Goal: Check status: Check status

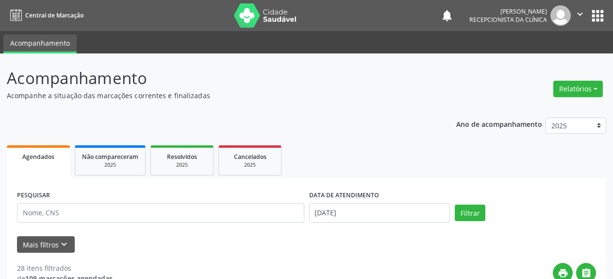
select select "7"
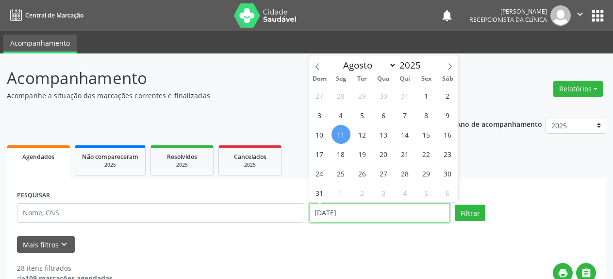
click at [348, 215] on input "[DATE]" at bounding box center [379, 212] width 141 height 19
click at [427, 95] on span "1" at bounding box center [426, 95] width 19 height 19
type input "[DATE]"
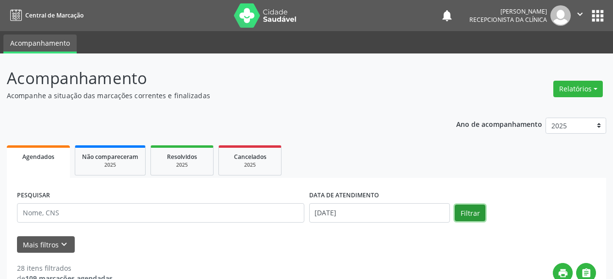
click at [467, 217] on button "Filtrar" at bounding box center [470, 212] width 31 height 17
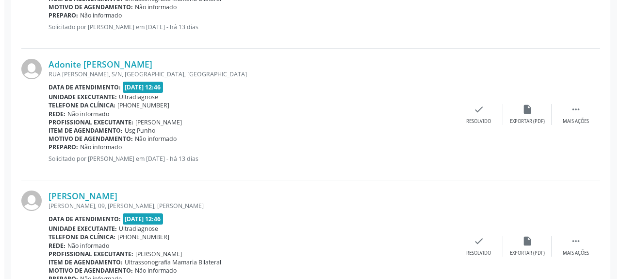
scroll to position [469, 0]
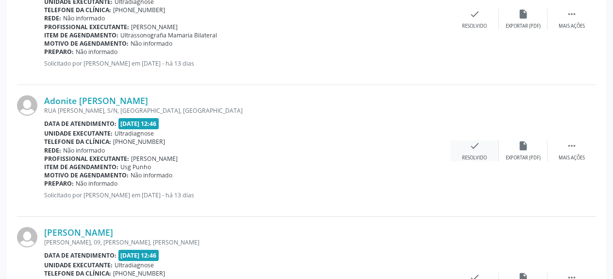
click at [468, 149] on div "check Resolvido" at bounding box center [474, 150] width 49 height 21
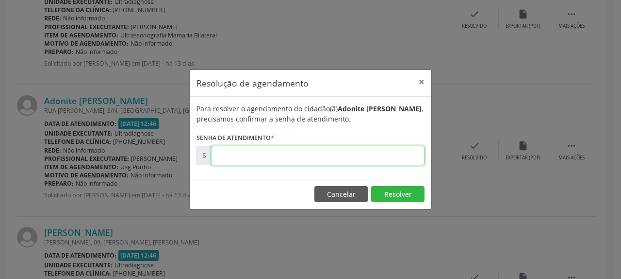
click at [366, 155] on input "text" at bounding box center [318, 155] width 214 height 19
type input "00168332"
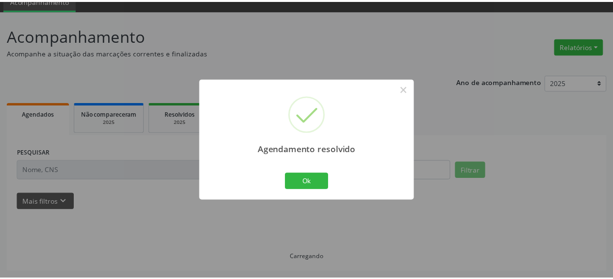
scroll to position [43, 0]
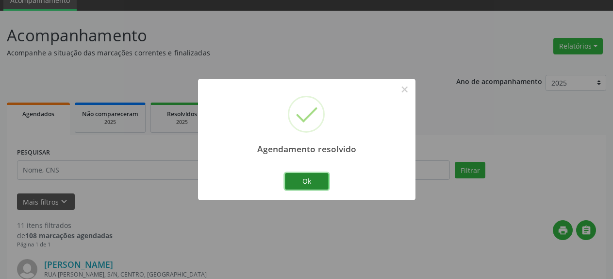
click at [305, 184] on button "Ok" at bounding box center [307, 181] width 44 height 17
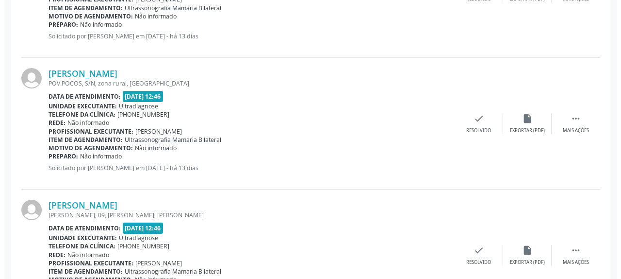
scroll to position [439, 0]
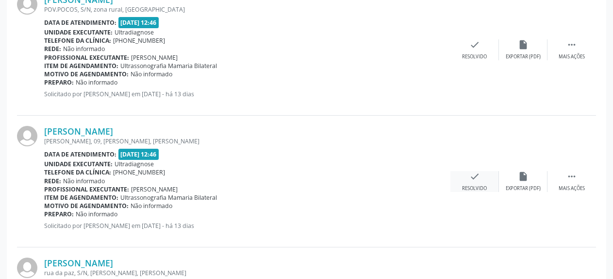
click at [475, 177] on icon "check" at bounding box center [474, 176] width 11 height 11
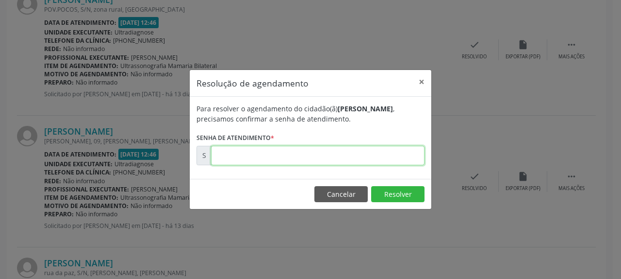
click at [308, 156] on input "text" at bounding box center [318, 155] width 214 height 19
type input "00168333"
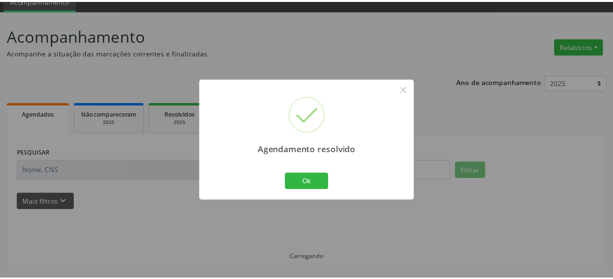
scroll to position [43, 0]
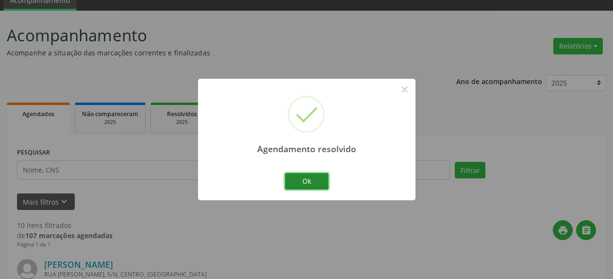
click at [306, 178] on button "Ok" at bounding box center [307, 181] width 44 height 17
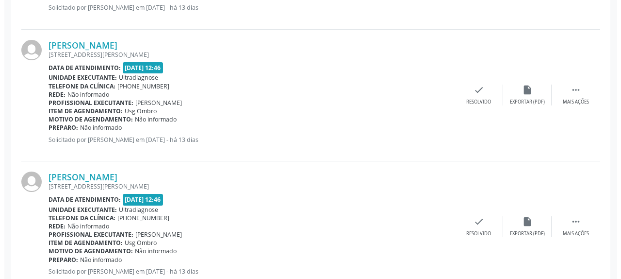
scroll to position [934, 0]
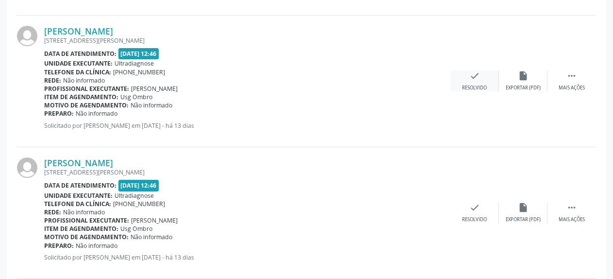
click at [476, 79] on icon "check" at bounding box center [474, 75] width 11 height 11
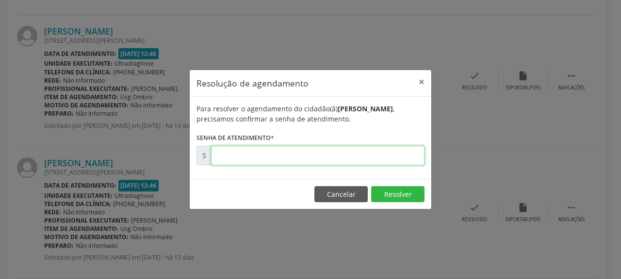
click at [303, 150] on input "text" at bounding box center [318, 155] width 214 height 19
type input "00168349"
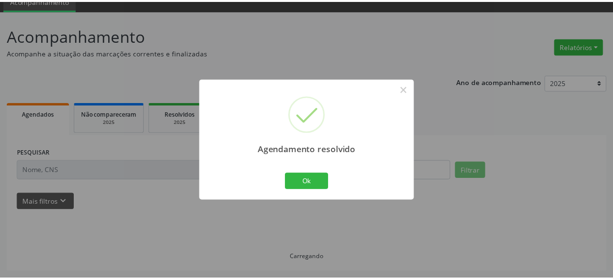
scroll to position [43, 0]
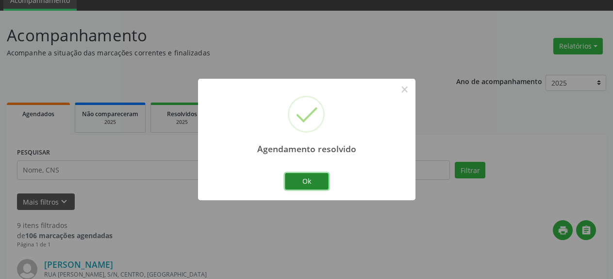
click at [311, 185] on button "Ok" at bounding box center [307, 181] width 44 height 17
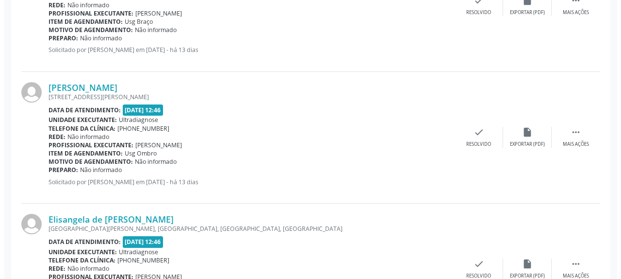
scroll to position [884, 0]
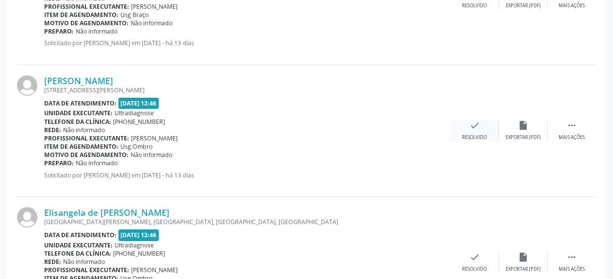
click at [473, 128] on icon "check" at bounding box center [474, 125] width 11 height 11
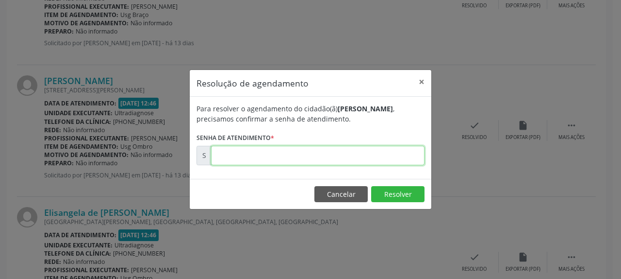
click at [328, 156] on input "text" at bounding box center [318, 155] width 214 height 19
type input "00168350"
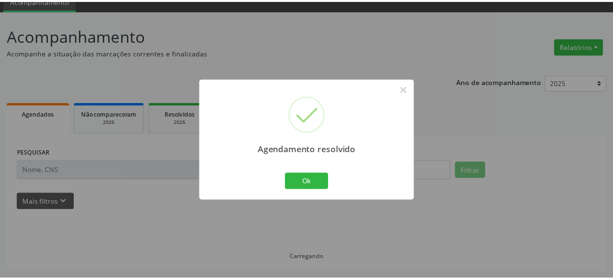
scroll to position [43, 0]
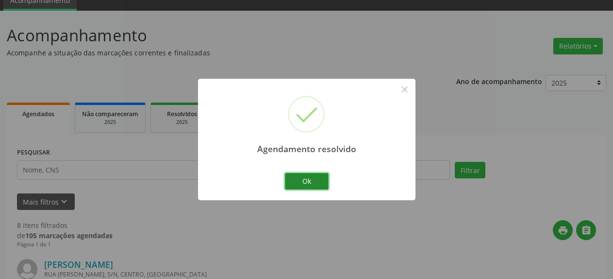
click at [307, 181] on button "Ok" at bounding box center [307, 181] width 44 height 17
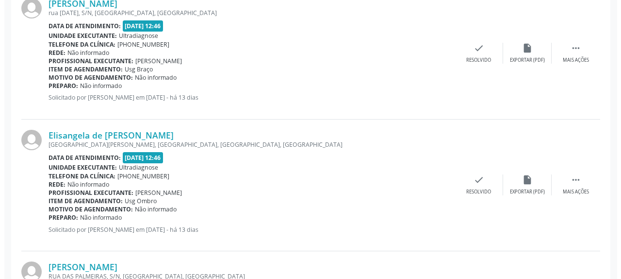
scroll to position [835, 0]
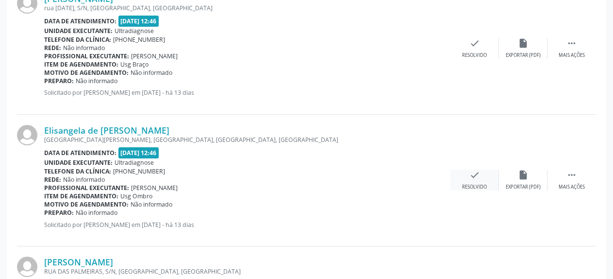
click at [481, 178] on div "check Resolvido" at bounding box center [474, 179] width 49 height 21
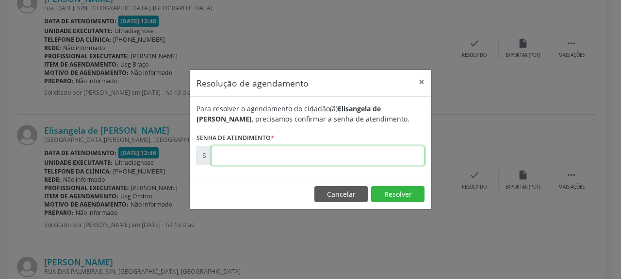
drag, startPoint x: 315, startPoint y: 156, endPoint x: 314, endPoint y: 141, distance: 15.1
click at [315, 156] on input "text" at bounding box center [318, 155] width 214 height 19
type input "00168377"
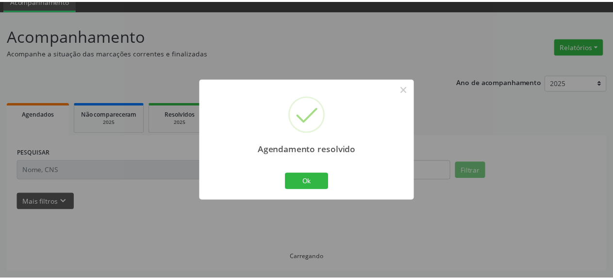
scroll to position [43, 0]
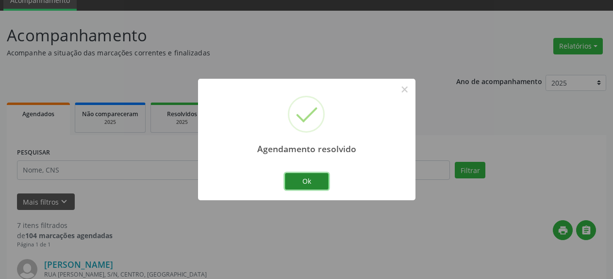
click at [311, 178] on button "Ok" at bounding box center [307, 181] width 44 height 17
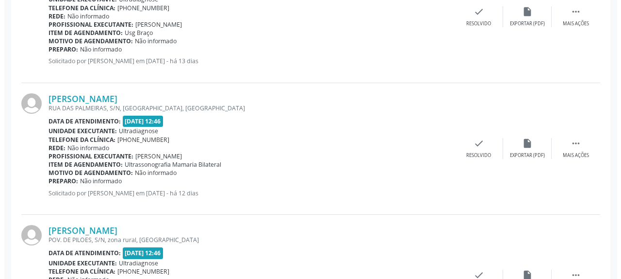
scroll to position [884, 0]
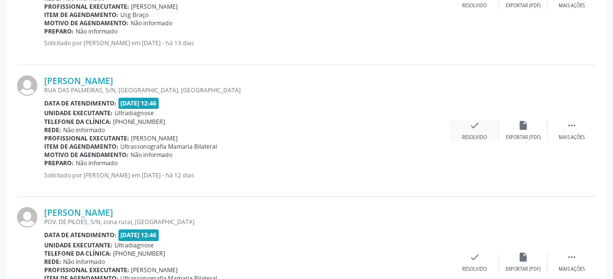
click at [476, 125] on icon "check" at bounding box center [474, 125] width 11 height 11
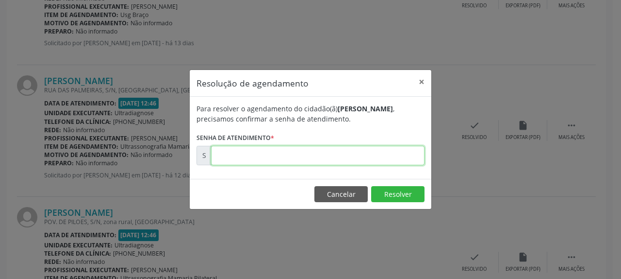
click at [285, 156] on input "text" at bounding box center [318, 155] width 214 height 19
type input "00168655"
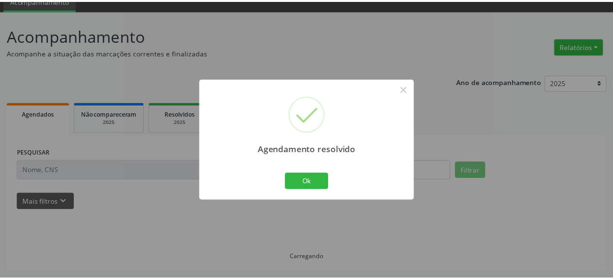
scroll to position [43, 0]
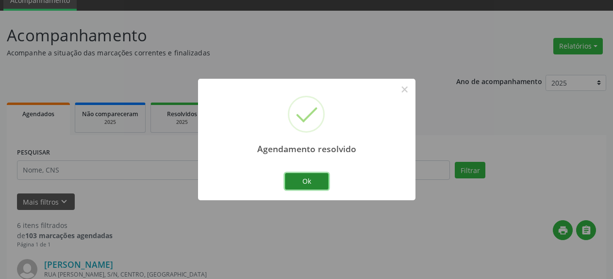
click at [310, 186] on button "Ok" at bounding box center [307, 181] width 44 height 17
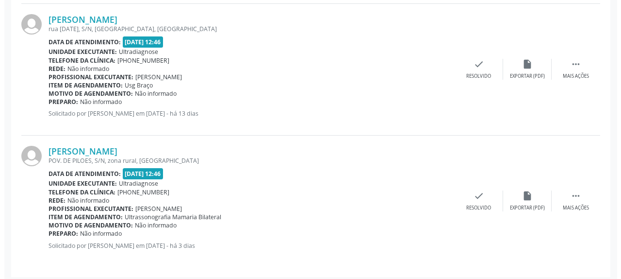
scroll to position [818, 0]
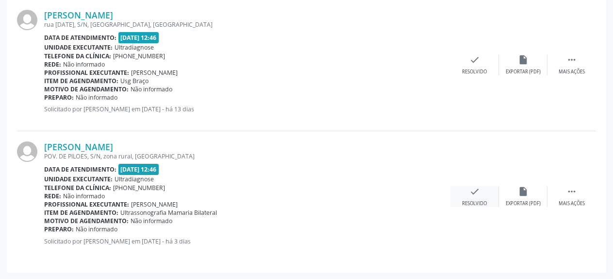
click at [473, 189] on icon "check" at bounding box center [474, 191] width 11 height 11
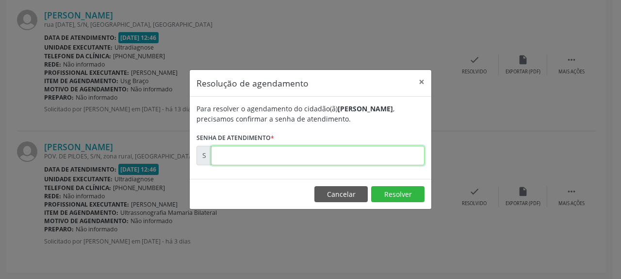
click at [281, 159] on input "text" at bounding box center [318, 155] width 214 height 19
type input "00170785"
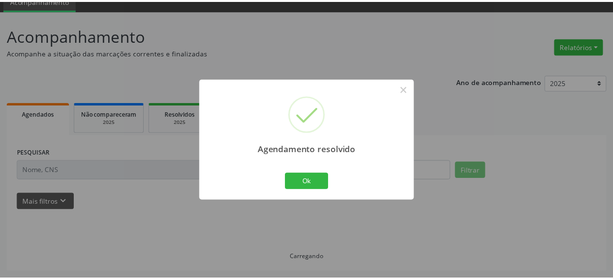
scroll to position [43, 0]
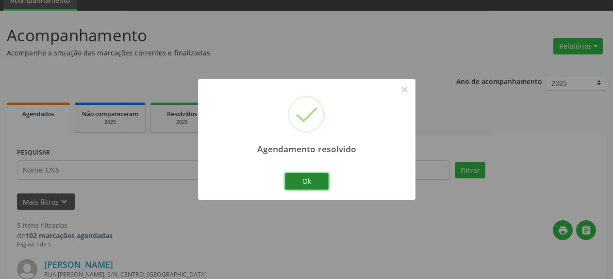
click at [291, 182] on button "Ok" at bounding box center [307, 181] width 44 height 17
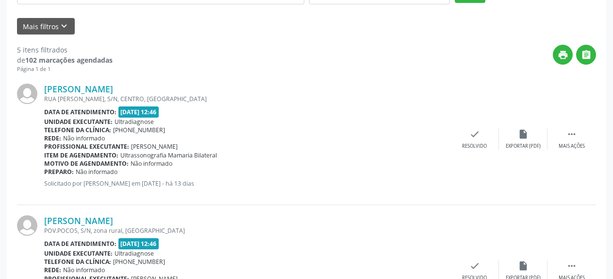
scroll to position [241, 0]
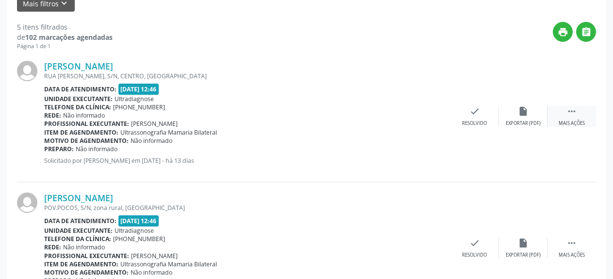
click at [574, 113] on icon "" at bounding box center [571, 111] width 11 height 11
click at [523, 112] on icon "alarm_off" at bounding box center [523, 111] width 11 height 11
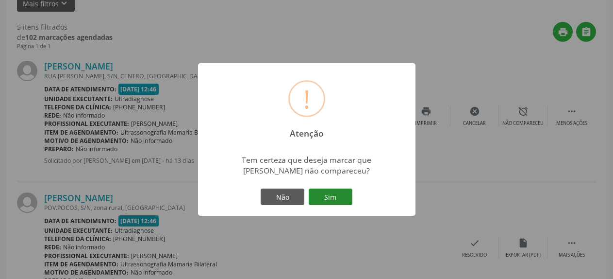
click at [324, 196] on button "Sim" at bounding box center [331, 196] width 44 height 17
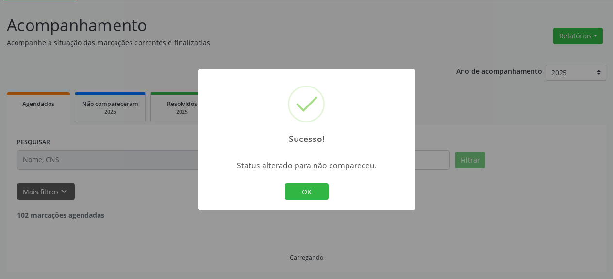
scroll to position [53, 0]
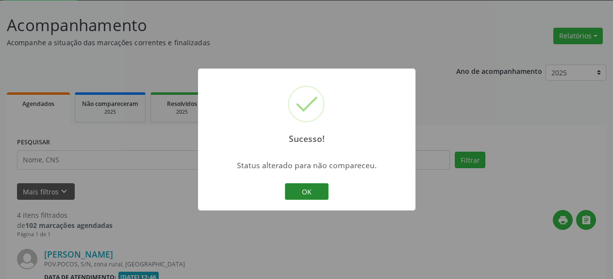
click at [320, 193] on button "OK" at bounding box center [307, 191] width 44 height 17
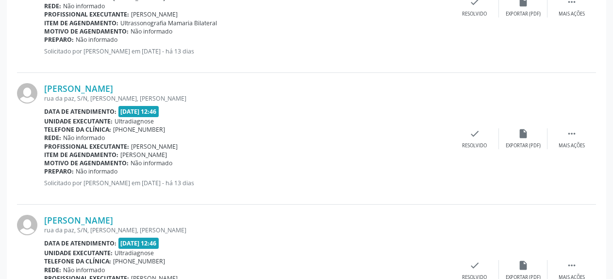
scroll to position [399, 0]
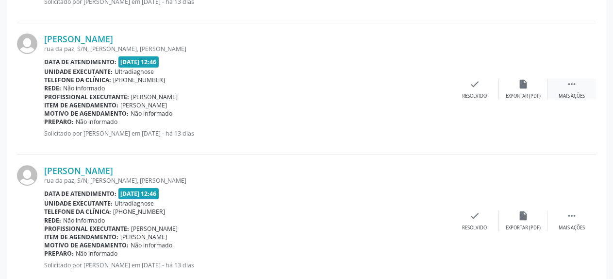
click at [573, 86] on icon "" at bounding box center [571, 84] width 11 height 11
click at [521, 84] on icon "alarm_off" at bounding box center [523, 84] width 11 height 11
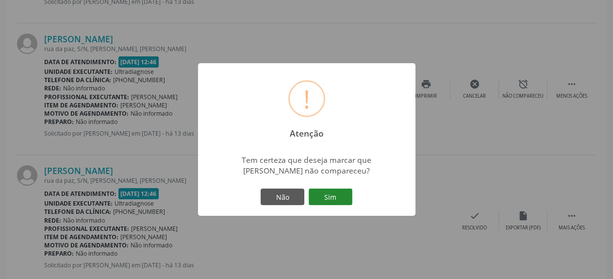
click at [327, 200] on button "Sim" at bounding box center [331, 196] width 44 height 17
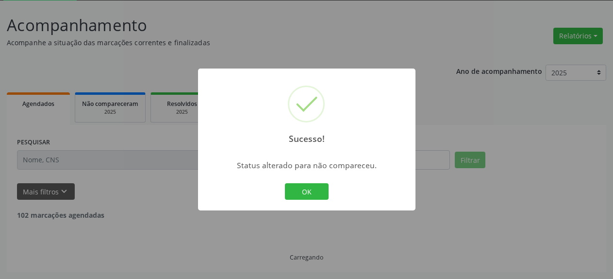
scroll to position [53, 0]
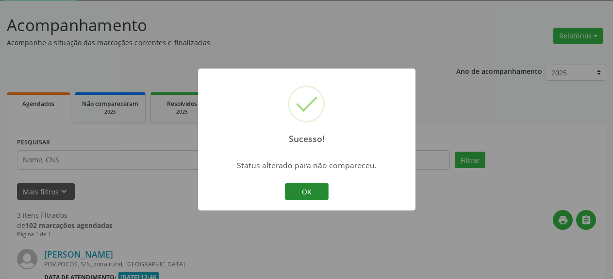
click at [313, 191] on button "OK" at bounding box center [307, 191] width 44 height 17
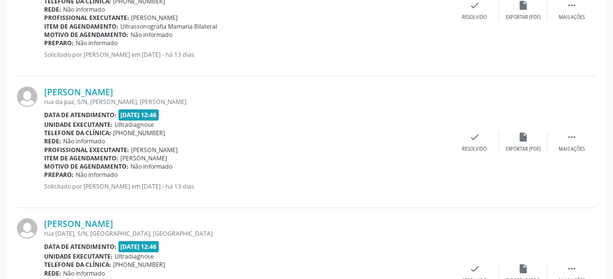
scroll to position [350, 0]
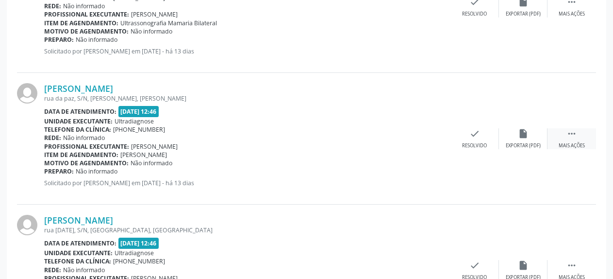
click at [568, 132] on icon "" at bounding box center [571, 133] width 11 height 11
click at [521, 137] on icon "alarm_off" at bounding box center [523, 133] width 11 height 11
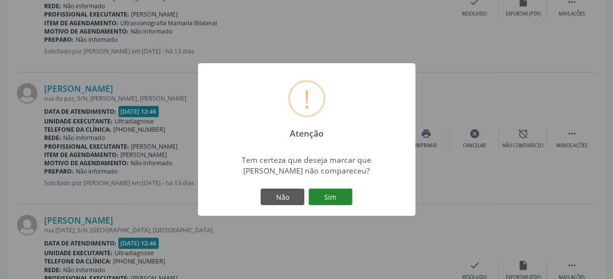
click at [332, 202] on button "Sim" at bounding box center [331, 196] width 44 height 17
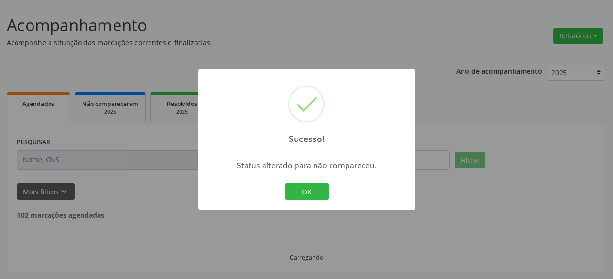
scroll to position [53, 0]
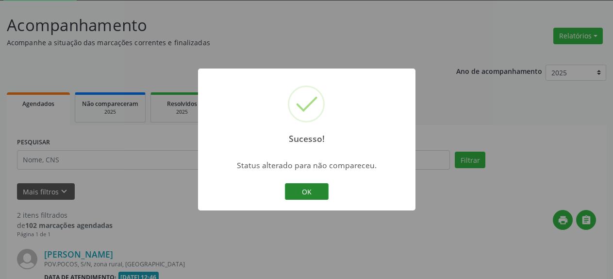
click at [310, 193] on button "OK" at bounding box center [307, 191] width 44 height 17
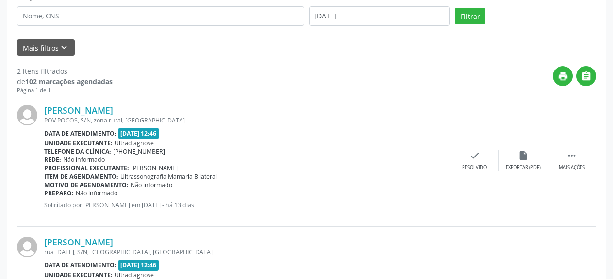
scroll to position [94, 0]
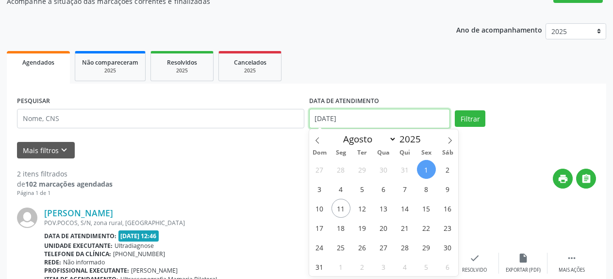
click at [339, 117] on input "[DATE]" at bounding box center [379, 118] width 141 height 19
click at [341, 189] on span "4" at bounding box center [340, 188] width 19 height 19
type input "[DATE]"
click at [341, 189] on span "4" at bounding box center [340, 188] width 19 height 19
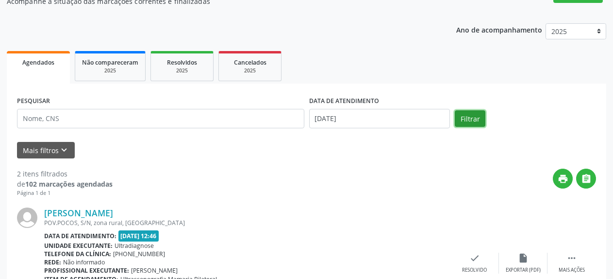
click at [458, 116] on button "Filtrar" at bounding box center [470, 118] width 31 height 17
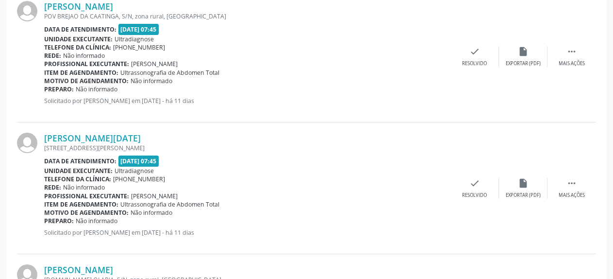
scroll to position [152, 0]
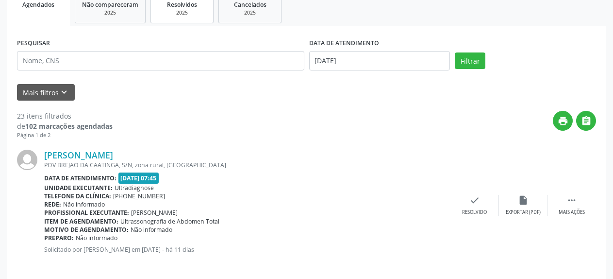
click at [184, 10] on div "2025" at bounding box center [182, 12] width 49 height 7
select select "7"
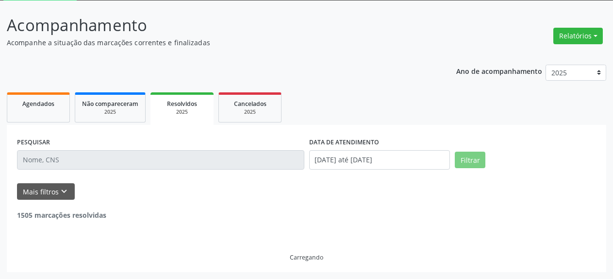
scroll to position [43, 0]
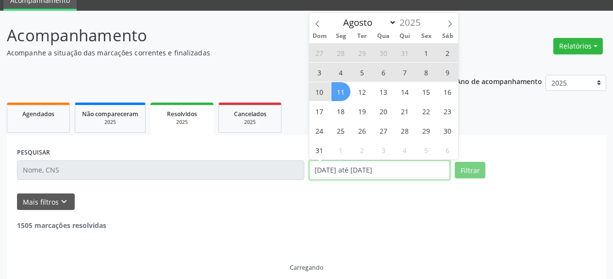
click at [373, 175] on input "[DATE] até [DATE]" at bounding box center [379, 169] width 141 height 19
click at [339, 72] on span "4" at bounding box center [340, 72] width 19 height 19
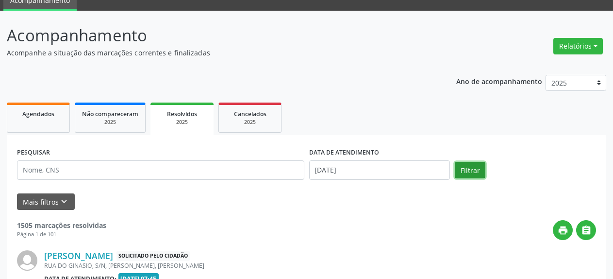
click at [473, 171] on button "Filtrar" at bounding box center [470, 170] width 31 height 17
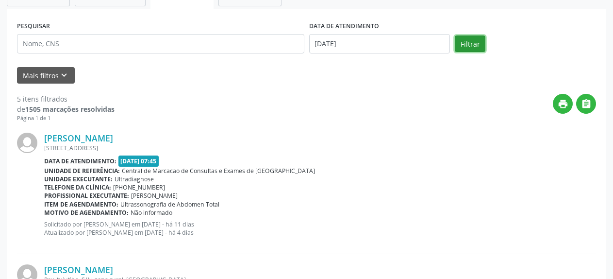
scroll to position [160, 0]
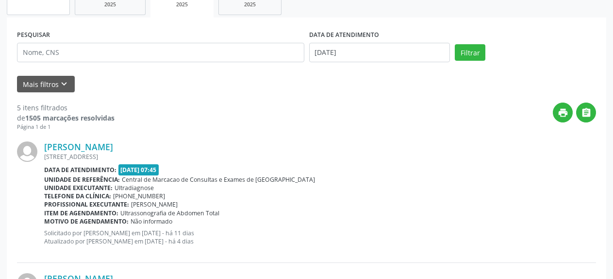
click at [26, 13] on link "Agendados" at bounding box center [38, 0] width 63 height 30
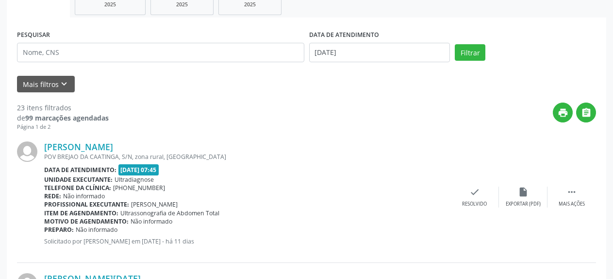
scroll to position [43, 0]
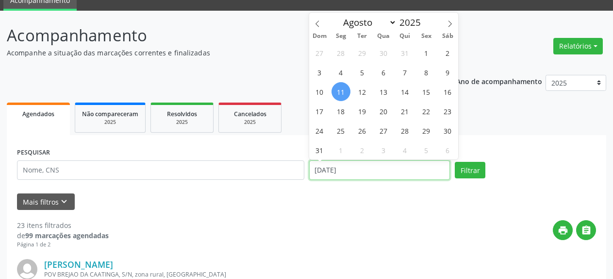
click at [385, 168] on input "[DATE]" at bounding box center [379, 169] width 141 height 19
click at [340, 72] on span "4" at bounding box center [340, 72] width 19 height 19
type input "[DATE]"
click at [340, 72] on span "4" at bounding box center [340, 72] width 19 height 19
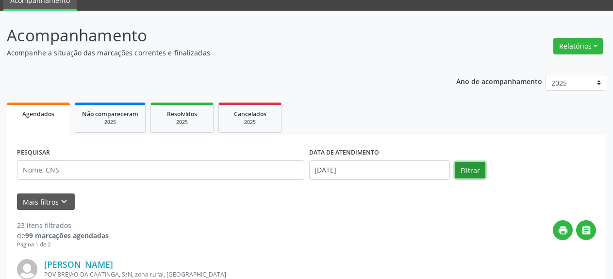
click at [473, 173] on button "Filtrar" at bounding box center [470, 170] width 31 height 17
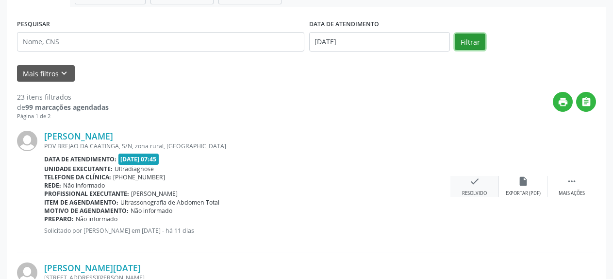
scroll to position [191, 0]
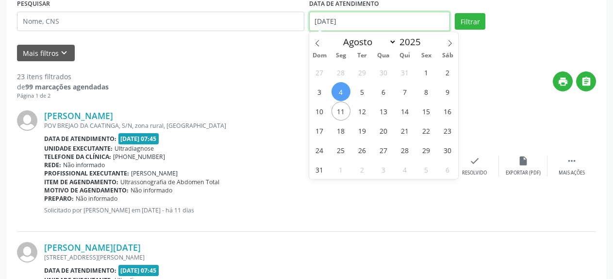
click at [340, 19] on input "[DATE]" at bounding box center [379, 21] width 141 height 19
click at [342, 91] on span "4" at bounding box center [340, 91] width 19 height 19
type input "[DATE]"
click at [342, 91] on span "4" at bounding box center [340, 91] width 19 height 19
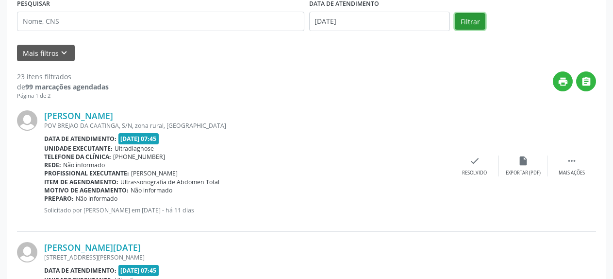
click at [467, 28] on button "Filtrar" at bounding box center [470, 21] width 31 height 17
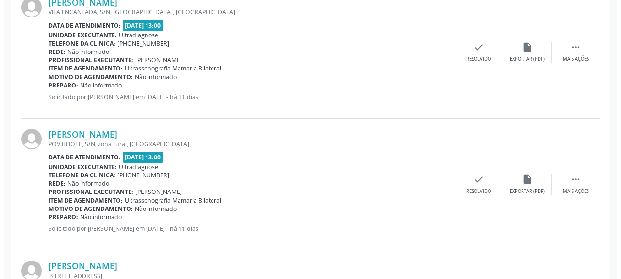
scroll to position [1439, 0]
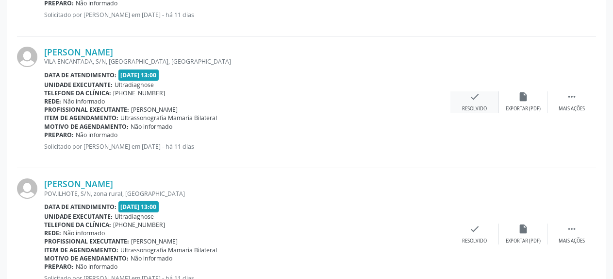
click at [477, 99] on icon "check" at bounding box center [474, 96] width 11 height 11
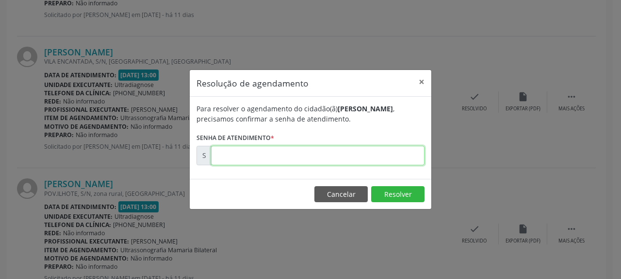
click at [348, 160] on input "text" at bounding box center [318, 155] width 214 height 19
type input "00169162"
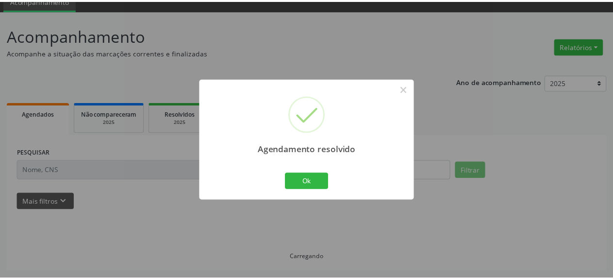
scroll to position [43, 0]
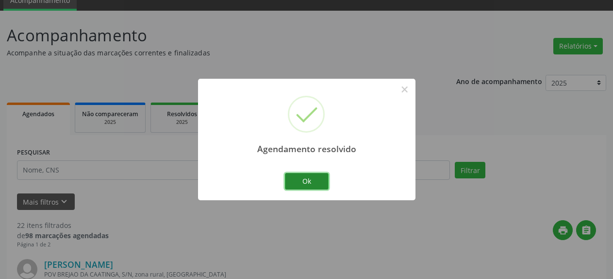
click at [316, 175] on button "Ok" at bounding box center [307, 181] width 44 height 17
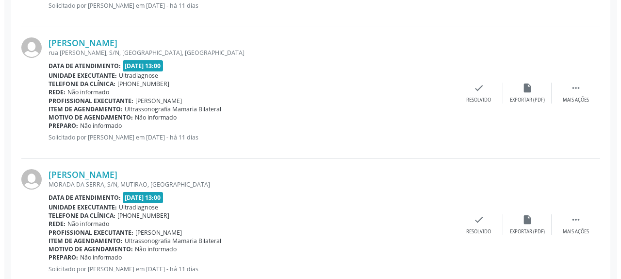
scroll to position [1726, 0]
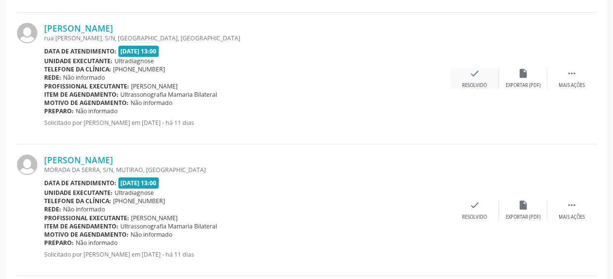
click at [475, 72] on icon "check" at bounding box center [474, 73] width 11 height 11
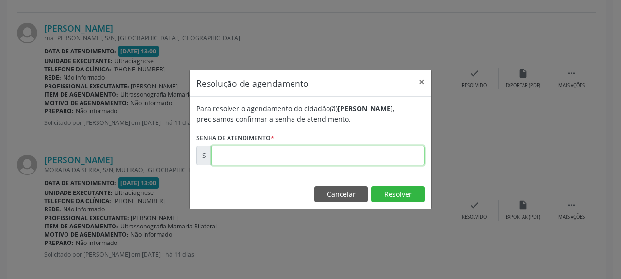
click at [326, 160] on input "text" at bounding box center [318, 155] width 214 height 19
type input "00169167"
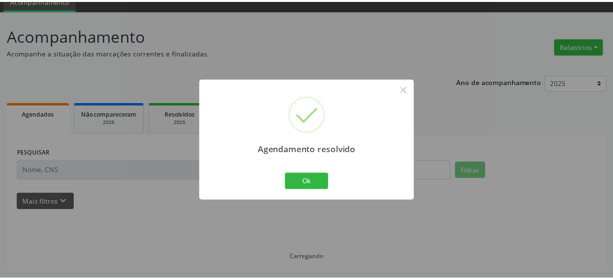
scroll to position [43, 0]
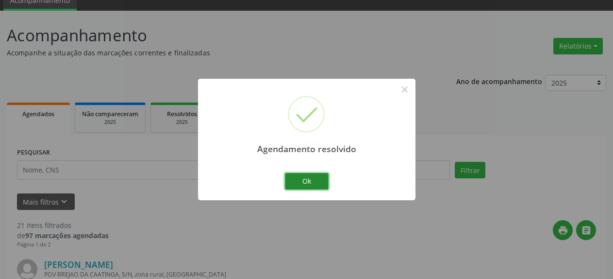
click at [312, 184] on button "Ok" at bounding box center [307, 181] width 44 height 17
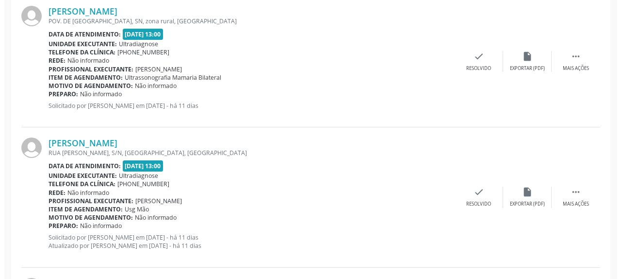
scroll to position [1924, 0]
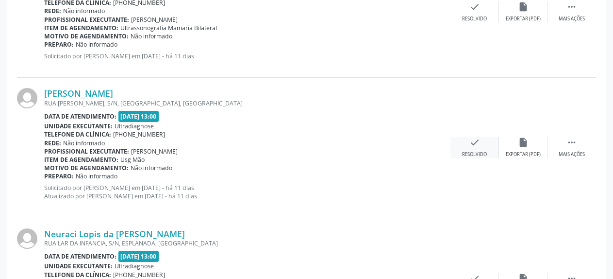
click at [478, 148] on icon "check" at bounding box center [474, 142] width 11 height 11
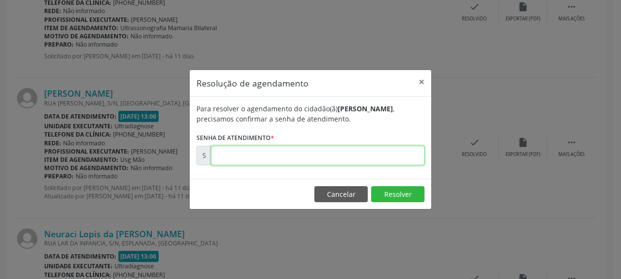
click at [363, 152] on input "text" at bounding box center [318, 155] width 214 height 19
type input "00169173"
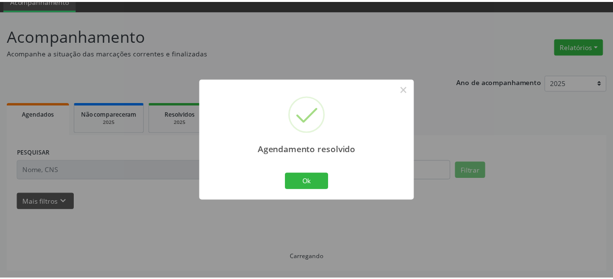
scroll to position [43, 0]
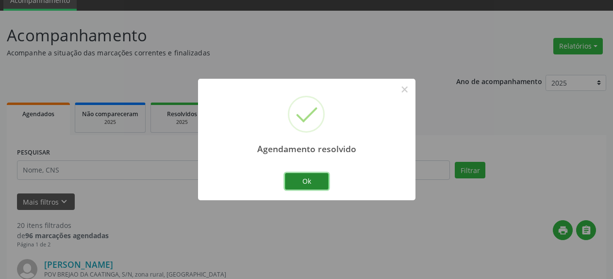
click at [298, 185] on button "Ok" at bounding box center [307, 181] width 44 height 17
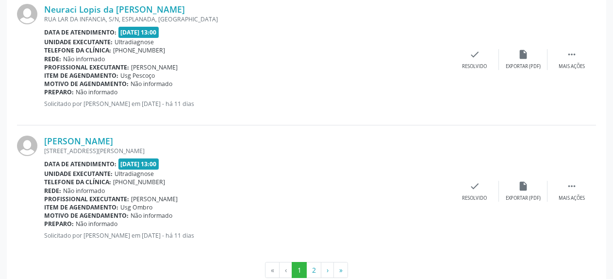
scroll to position [2030, 0]
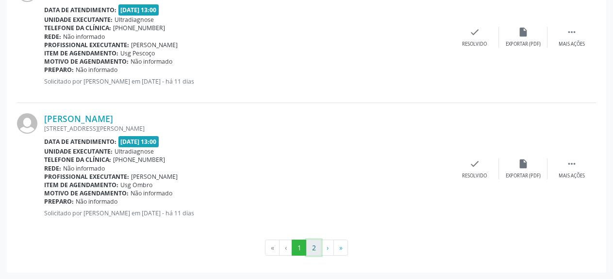
click at [317, 249] on button "2" at bounding box center [313, 247] width 15 height 17
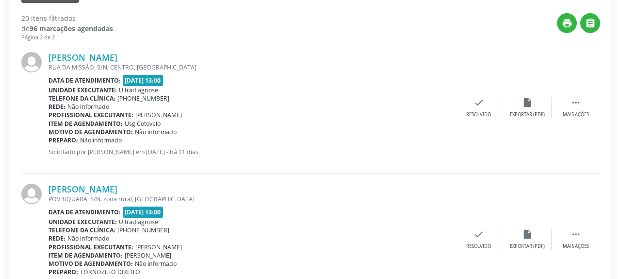
scroll to position [251, 0]
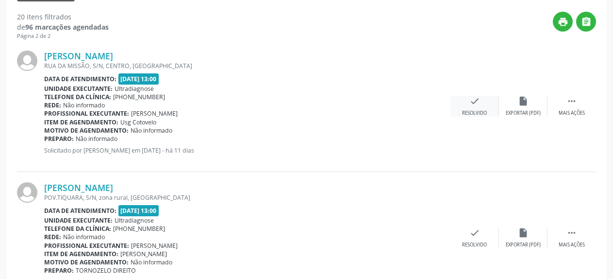
click at [478, 101] on icon "check" at bounding box center [474, 101] width 11 height 11
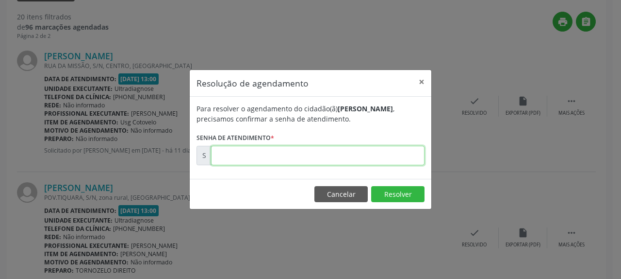
click at [342, 156] on input "text" at bounding box center [318, 155] width 214 height 19
type input "00169182"
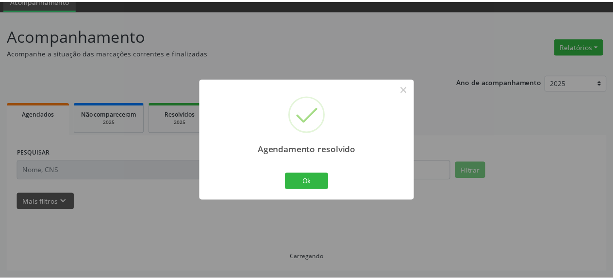
scroll to position [43, 0]
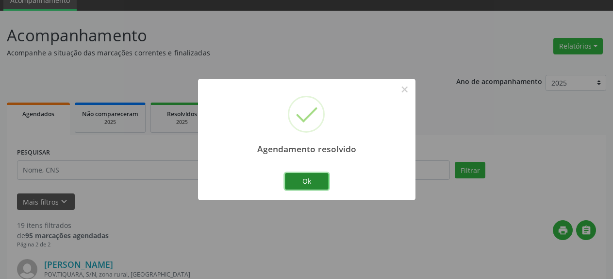
click at [308, 179] on button "Ok" at bounding box center [307, 181] width 44 height 17
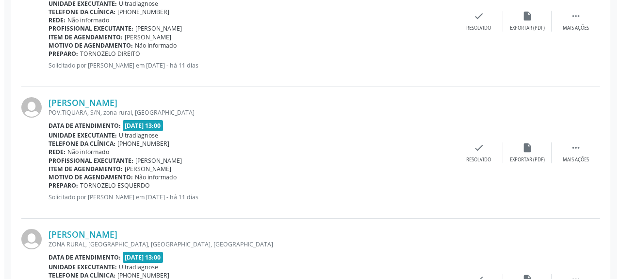
scroll to position [286, 0]
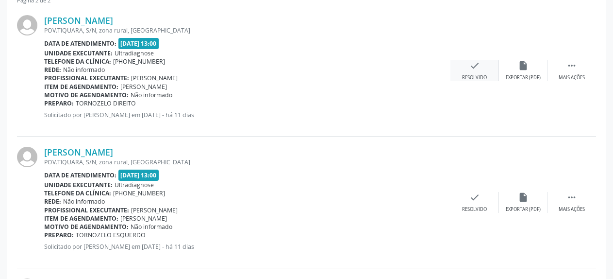
click at [477, 70] on icon "check" at bounding box center [474, 65] width 11 height 11
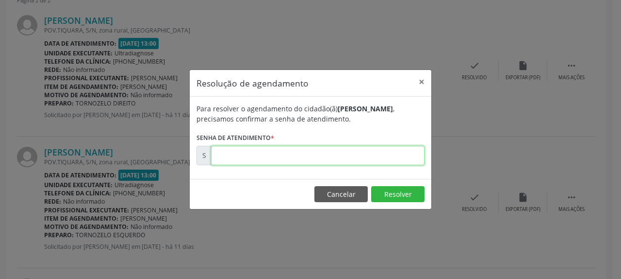
click at [308, 157] on input "text" at bounding box center [318, 155] width 214 height 19
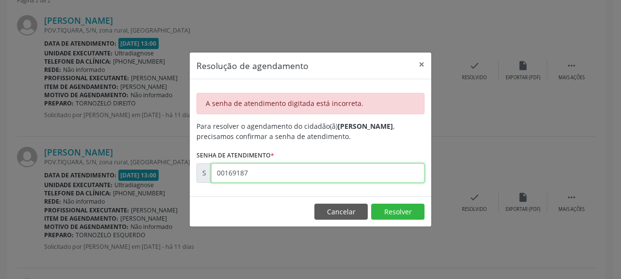
drag, startPoint x: 260, startPoint y: 175, endPoint x: 197, endPoint y: 175, distance: 62.6
click at [211, 175] on input "00169187" at bounding box center [318, 172] width 214 height 19
type input "00169185"
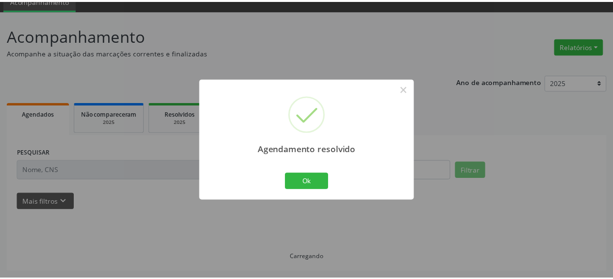
scroll to position [43, 0]
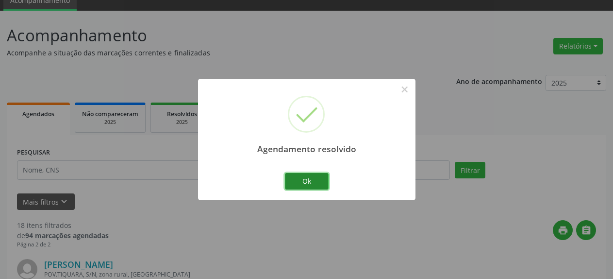
click at [307, 182] on button "Ok" at bounding box center [307, 181] width 44 height 17
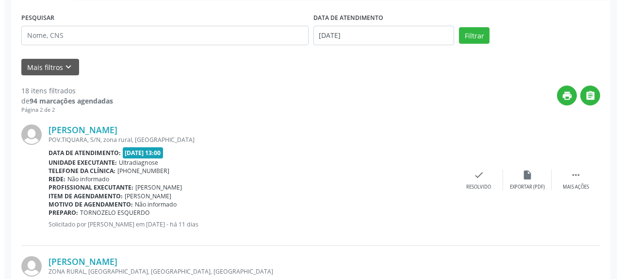
scroll to position [191, 0]
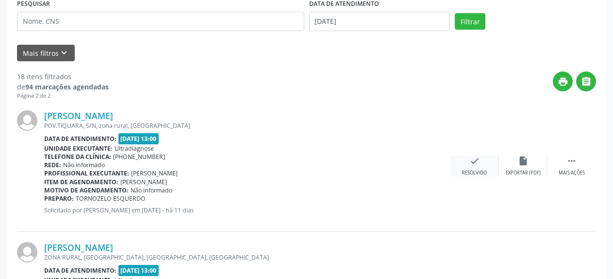
click at [475, 163] on icon "check" at bounding box center [474, 160] width 11 height 11
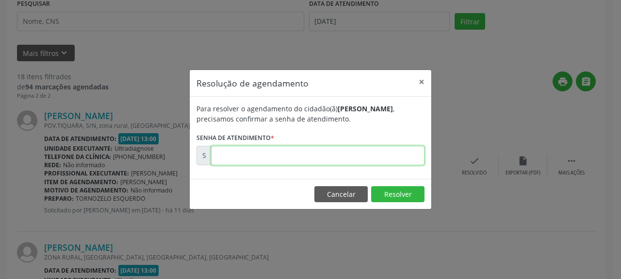
click at [308, 157] on input "text" at bounding box center [318, 155] width 214 height 19
type input "00169187"
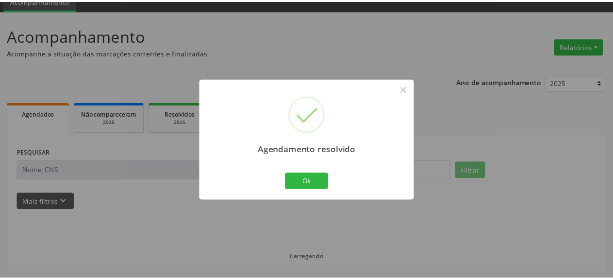
scroll to position [43, 0]
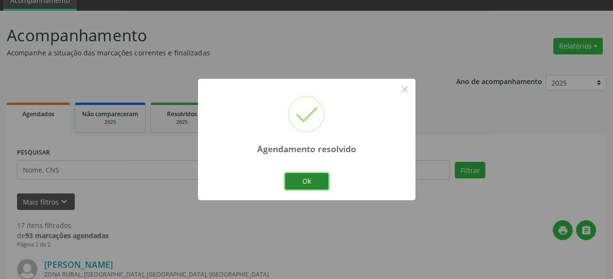
click at [299, 183] on button "Ok" at bounding box center [307, 181] width 44 height 17
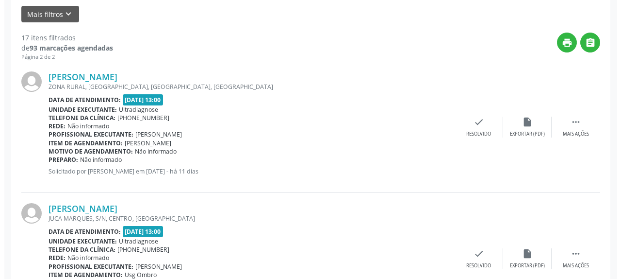
scroll to position [241, 0]
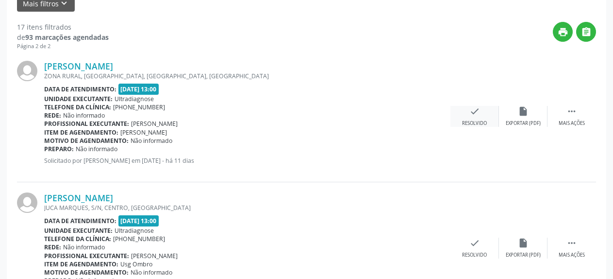
click at [474, 114] on icon "check" at bounding box center [474, 111] width 11 height 11
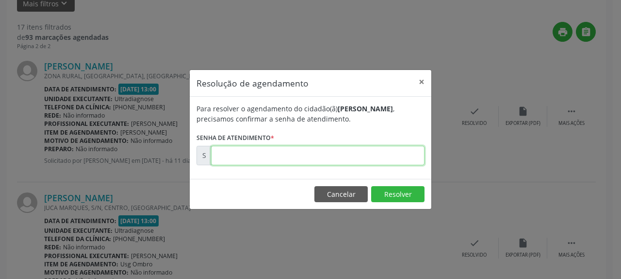
click at [305, 158] on input "text" at bounding box center [318, 155] width 214 height 19
type input "00169190"
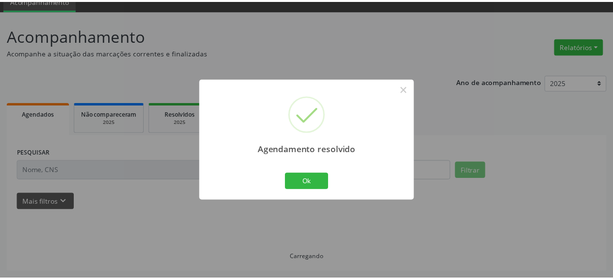
scroll to position [43, 0]
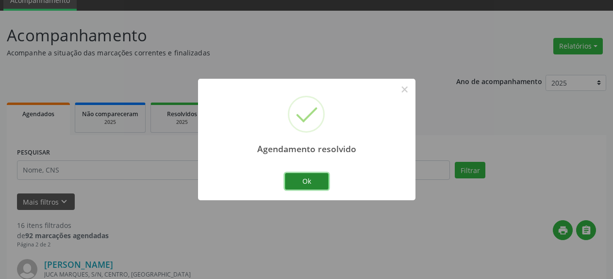
click at [305, 180] on button "Ok" at bounding box center [307, 181] width 44 height 17
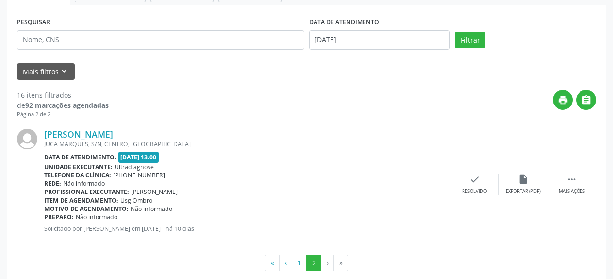
scroll to position [189, 0]
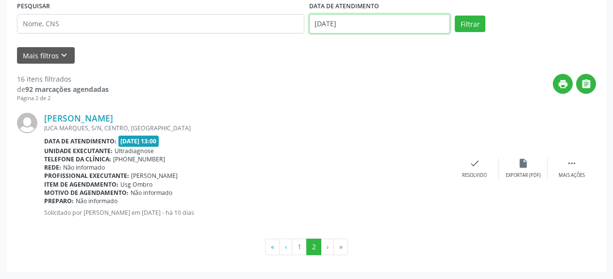
click at [325, 25] on input "[DATE]" at bounding box center [379, 23] width 141 height 19
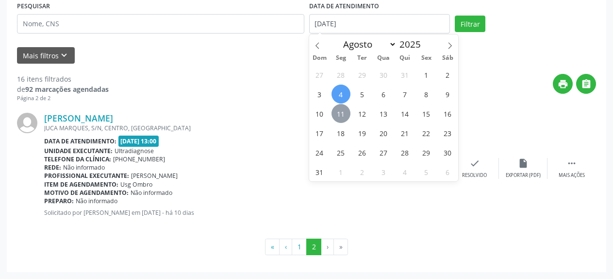
click at [336, 115] on span "11" at bounding box center [340, 113] width 19 height 19
type input "[DATE]"
click at [336, 115] on span "11" at bounding box center [340, 113] width 19 height 19
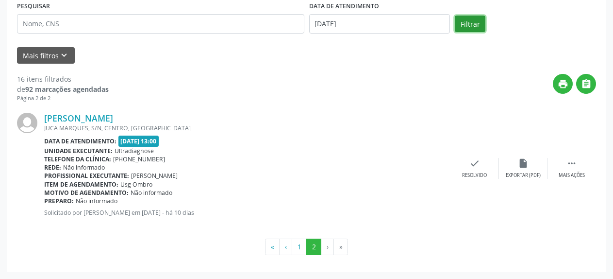
click at [469, 23] on button "Filtrar" at bounding box center [470, 24] width 31 height 17
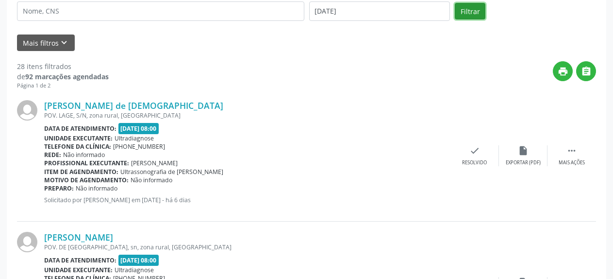
scroll to position [0, 0]
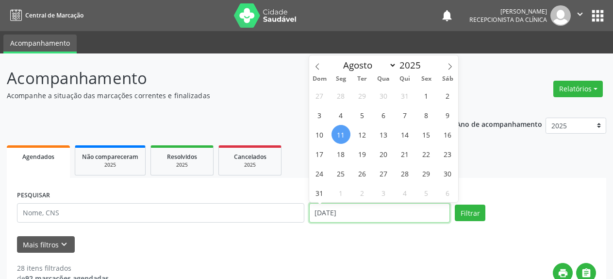
click at [353, 217] on input "[DATE]" at bounding box center [379, 212] width 141 height 19
click at [447, 68] on icon at bounding box center [449, 66] width 7 height 7
click at [316, 66] on icon at bounding box center [317, 66] width 7 height 7
select select "7"
click at [394, 247] on div "Mais filtros keyboard_arrow_down" at bounding box center [307, 244] width 584 height 17
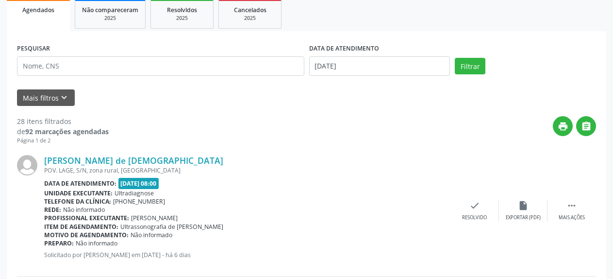
scroll to position [149, 0]
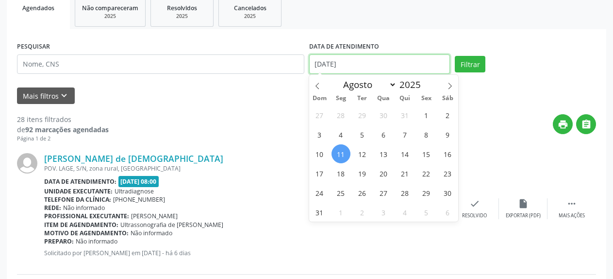
click at [328, 67] on input "[DATE]" at bounding box center [379, 63] width 141 height 19
click at [382, 154] on span "13" at bounding box center [383, 153] width 19 height 19
type input "[DATE]"
click at [382, 154] on span "13" at bounding box center [383, 153] width 19 height 19
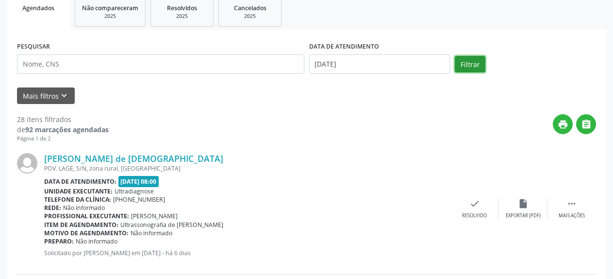
click at [462, 69] on button "Filtrar" at bounding box center [470, 64] width 31 height 17
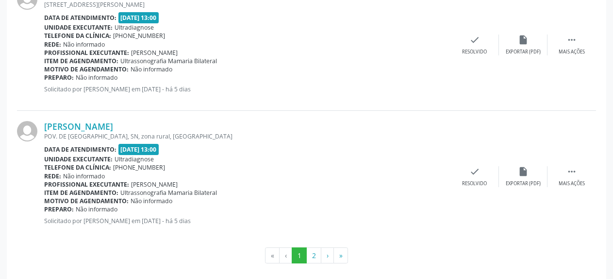
scroll to position [2030, 0]
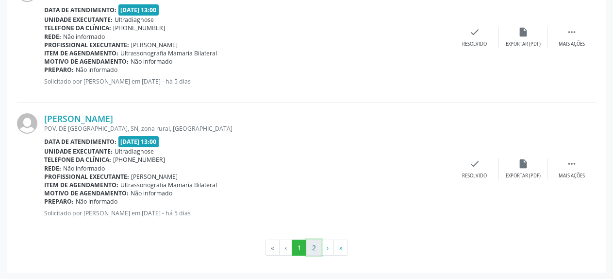
click at [315, 251] on button "2" at bounding box center [313, 247] width 15 height 17
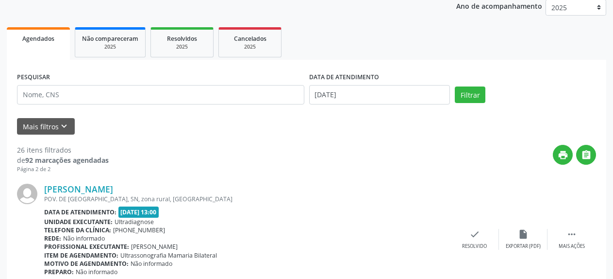
scroll to position [0, 0]
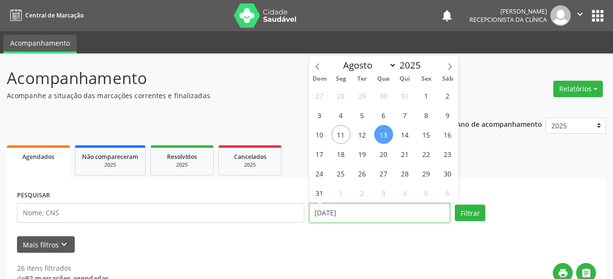
click at [330, 212] on input "[DATE]" at bounding box center [379, 212] width 141 height 19
click at [429, 132] on span "15" at bounding box center [426, 134] width 19 height 19
type input "[DATE]"
click at [429, 132] on span "15" at bounding box center [426, 134] width 19 height 19
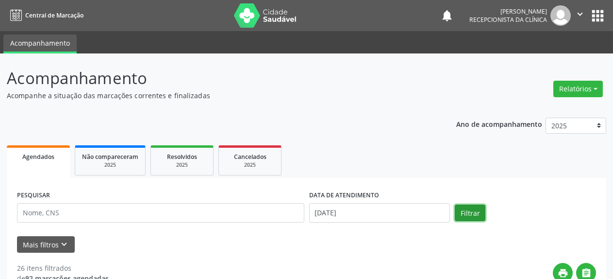
click at [468, 215] on button "Filtrar" at bounding box center [470, 212] width 31 height 17
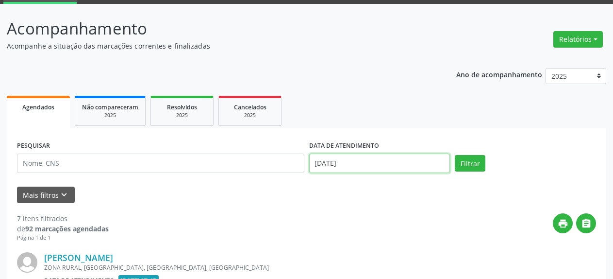
click at [346, 165] on input "[DATE]" at bounding box center [379, 162] width 141 height 19
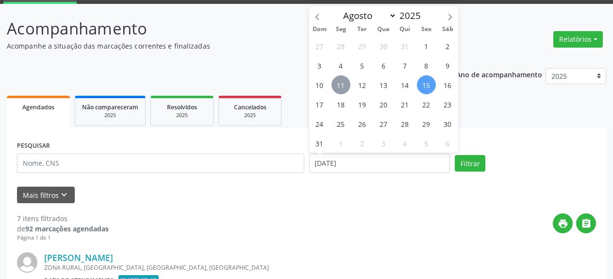
click at [340, 83] on span "11" at bounding box center [340, 84] width 19 height 19
type input "[DATE]"
click at [340, 83] on span "11" at bounding box center [340, 84] width 19 height 19
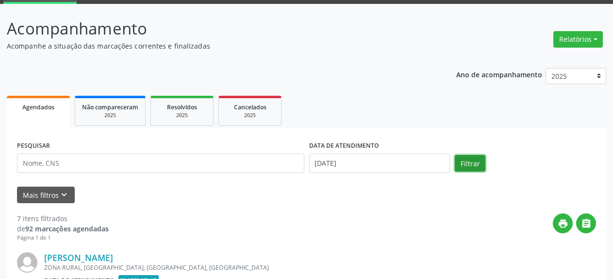
click at [471, 162] on button "Filtrar" at bounding box center [470, 163] width 31 height 17
